Goal: Download file/media

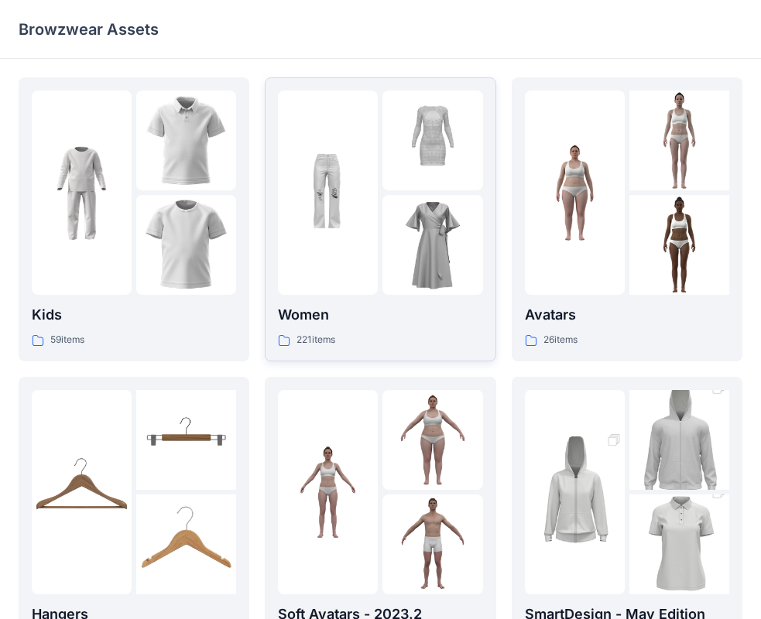
click at [376, 343] on div "221 items" at bounding box center [380, 340] width 204 height 16
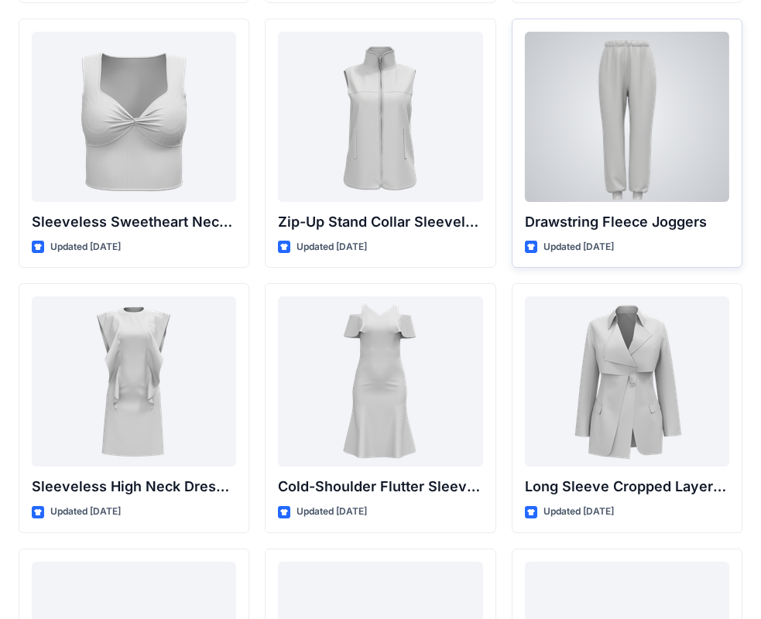
scroll to position [5129, 0]
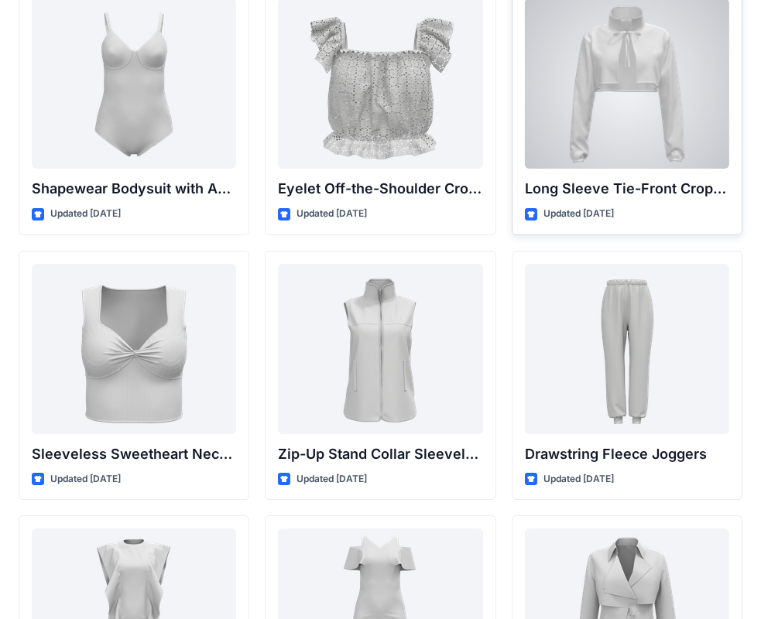
click at [606, 140] on div at bounding box center [627, 83] width 204 height 170
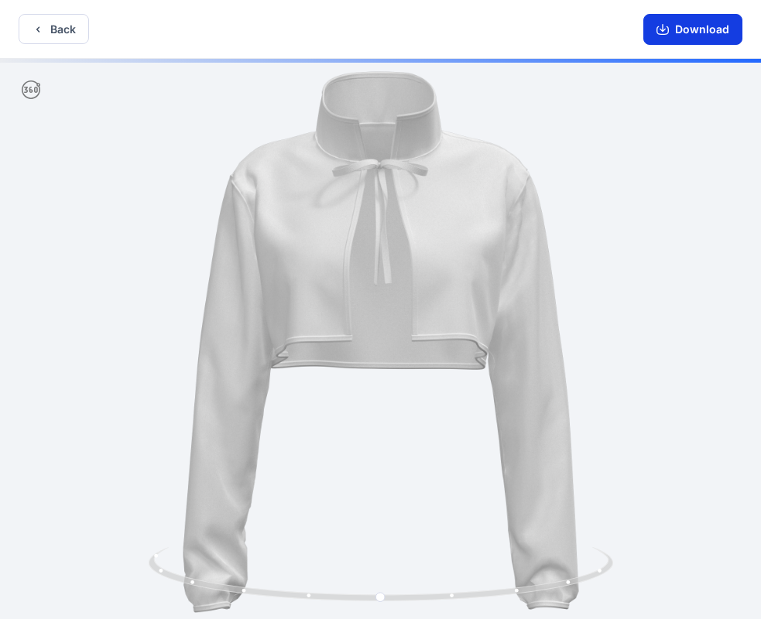
click at [666, 26] on icon "button" at bounding box center [662, 29] width 12 height 12
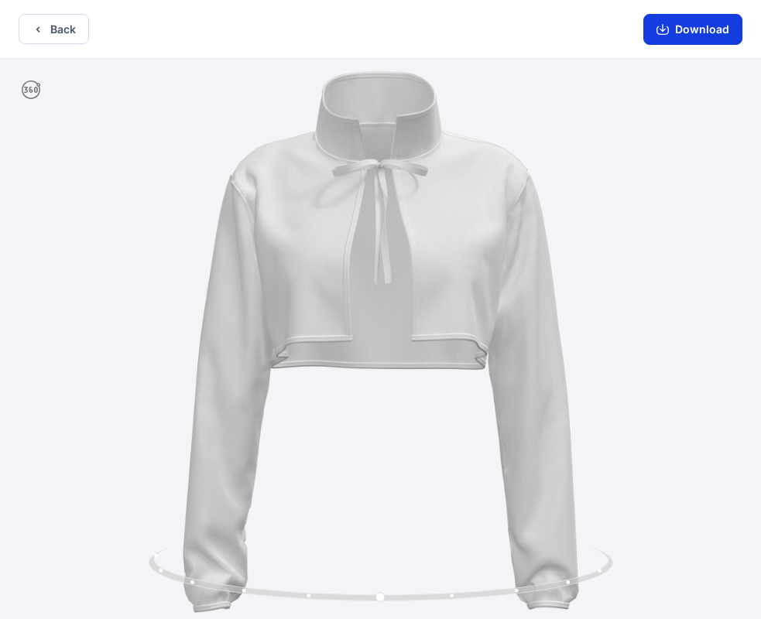
click at [669, 23] on icon "button" at bounding box center [662, 29] width 12 height 12
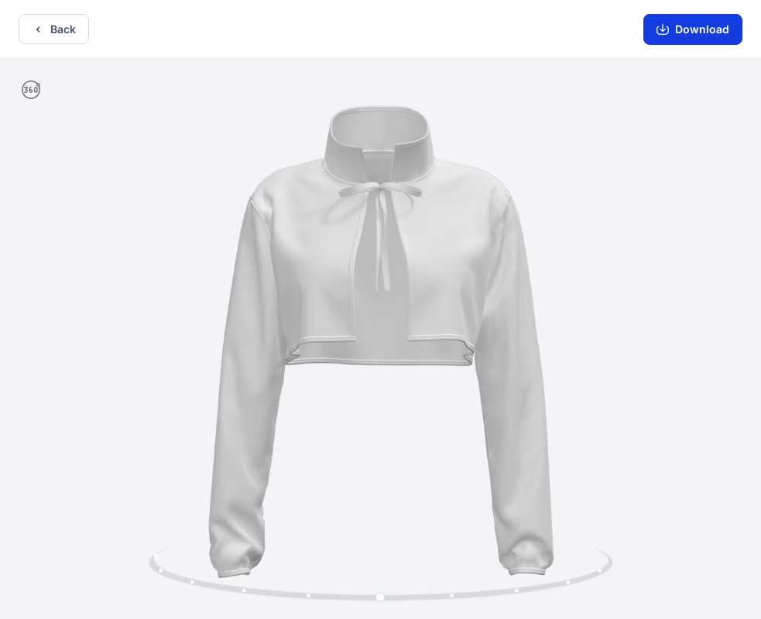
click at [707, 29] on button "Download" at bounding box center [692, 29] width 99 height 31
click at [675, 31] on button "Download" at bounding box center [692, 29] width 99 height 31
drag, startPoint x: 669, startPoint y: 23, endPoint x: 460, endPoint y: 158, distance: 249.2
